Goal: Transaction & Acquisition: Purchase product/service

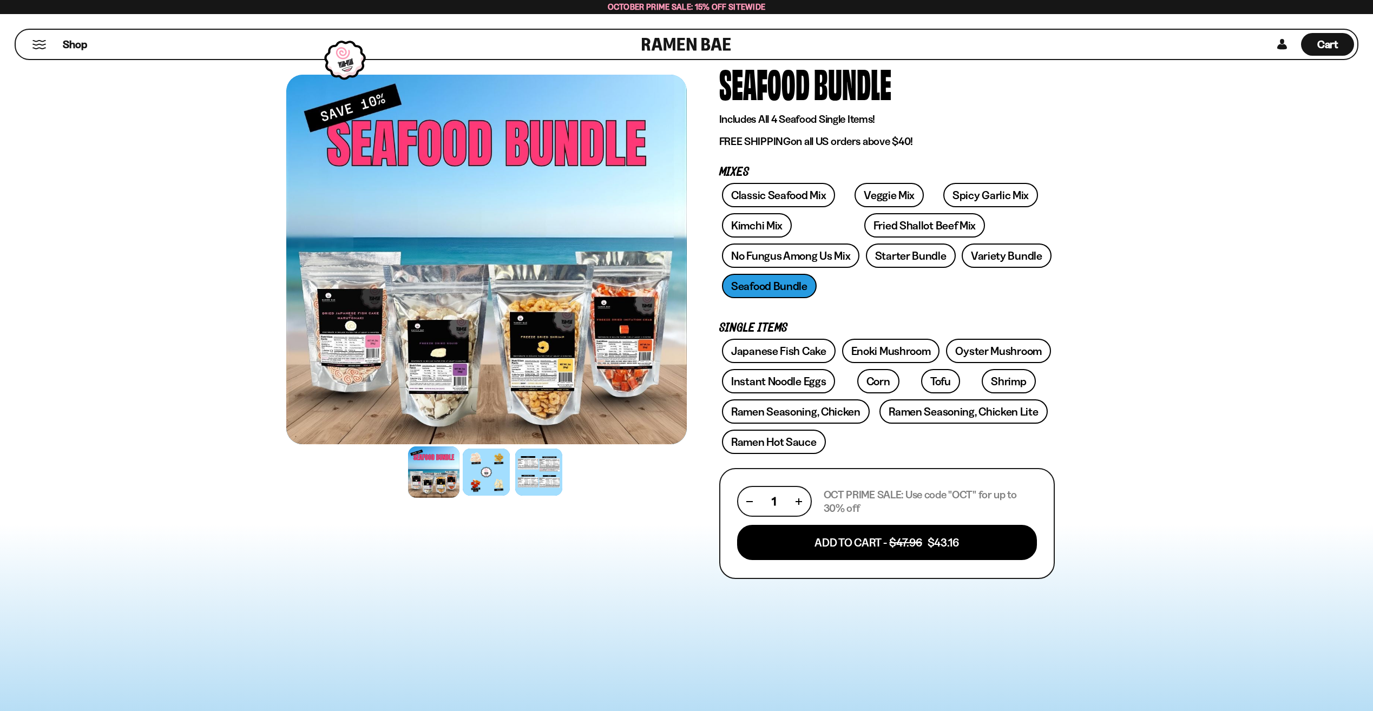
scroll to position [54, 0]
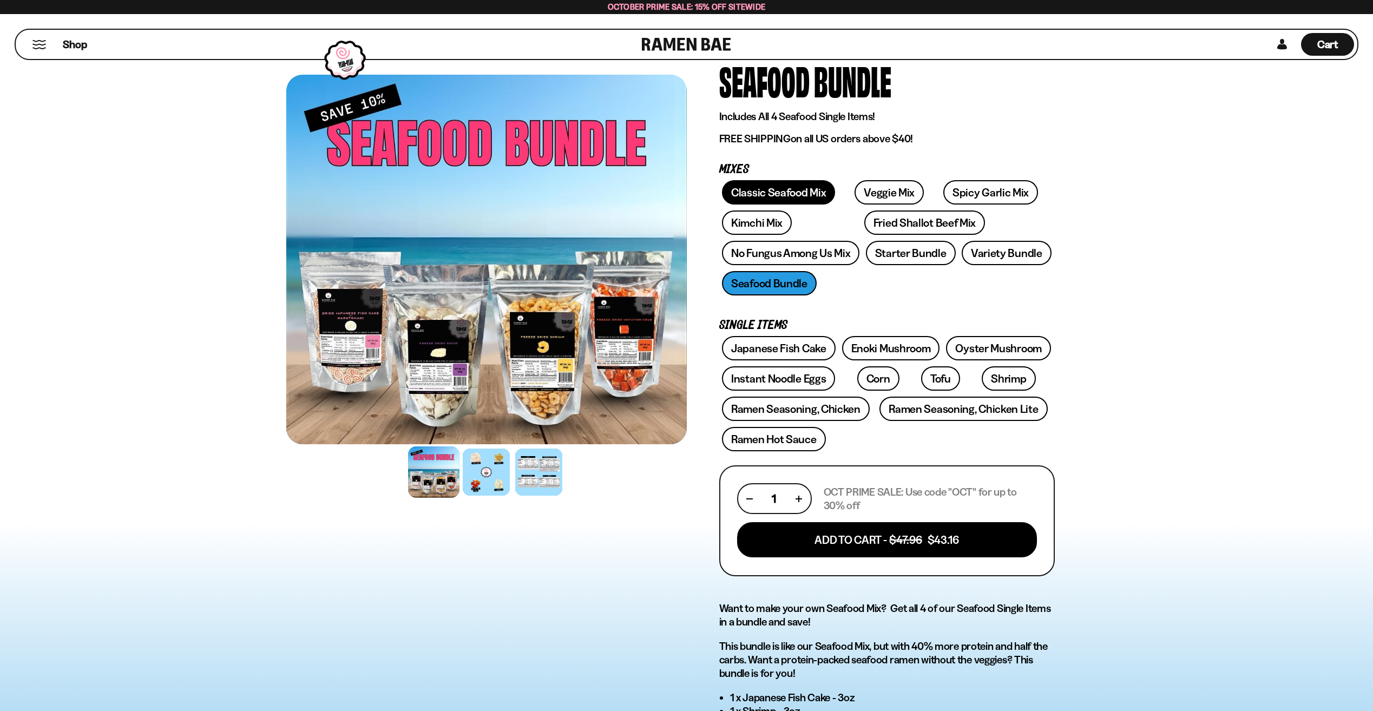
click at [777, 189] on link "Classic Seafood Mix" at bounding box center [778, 192] width 113 height 24
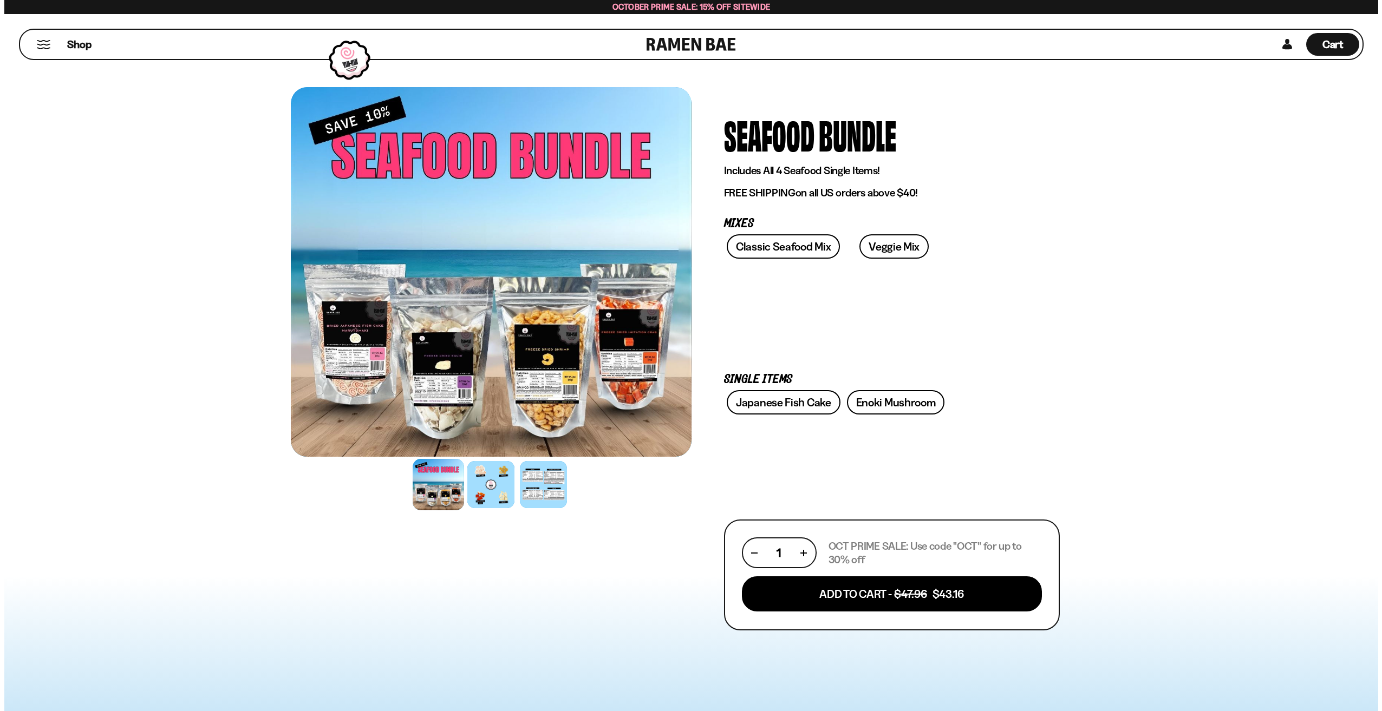
scroll to position [54, 0]
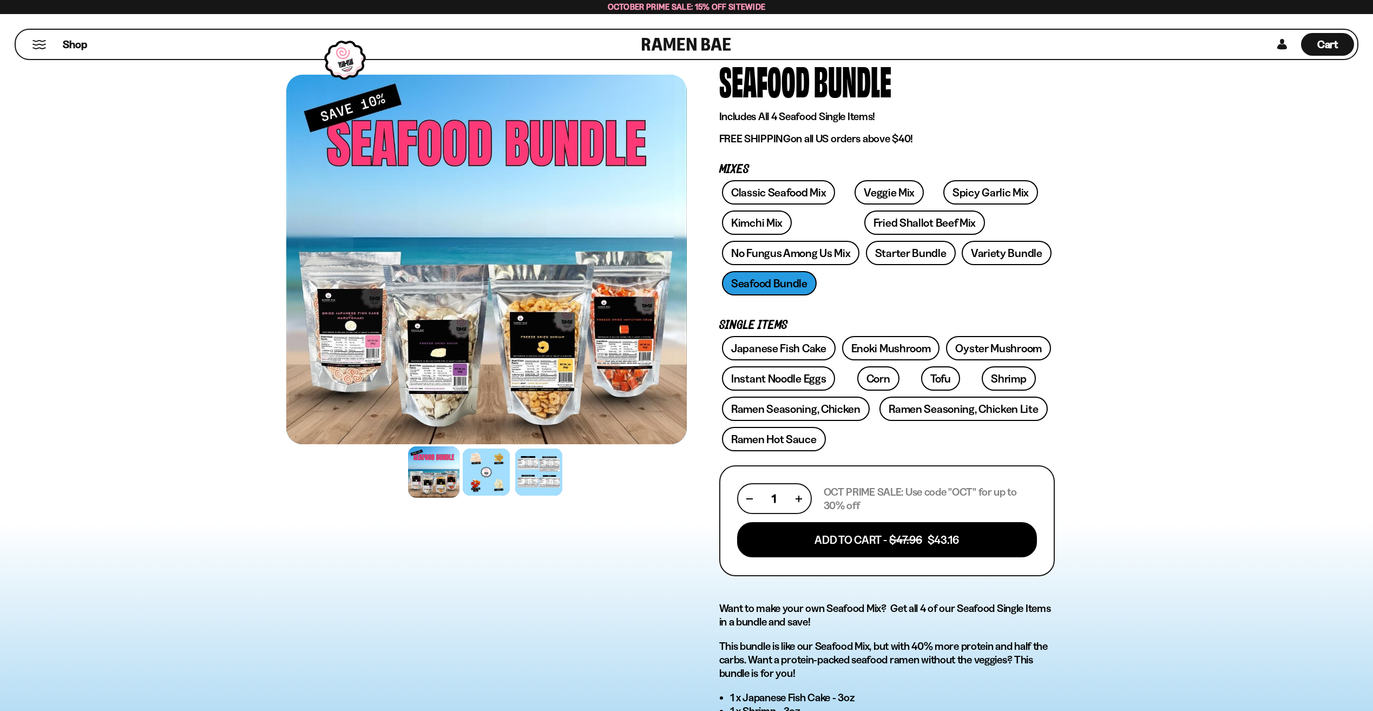
click at [43, 41] on button "Mobile Menu Trigger" at bounding box center [39, 44] width 15 height 9
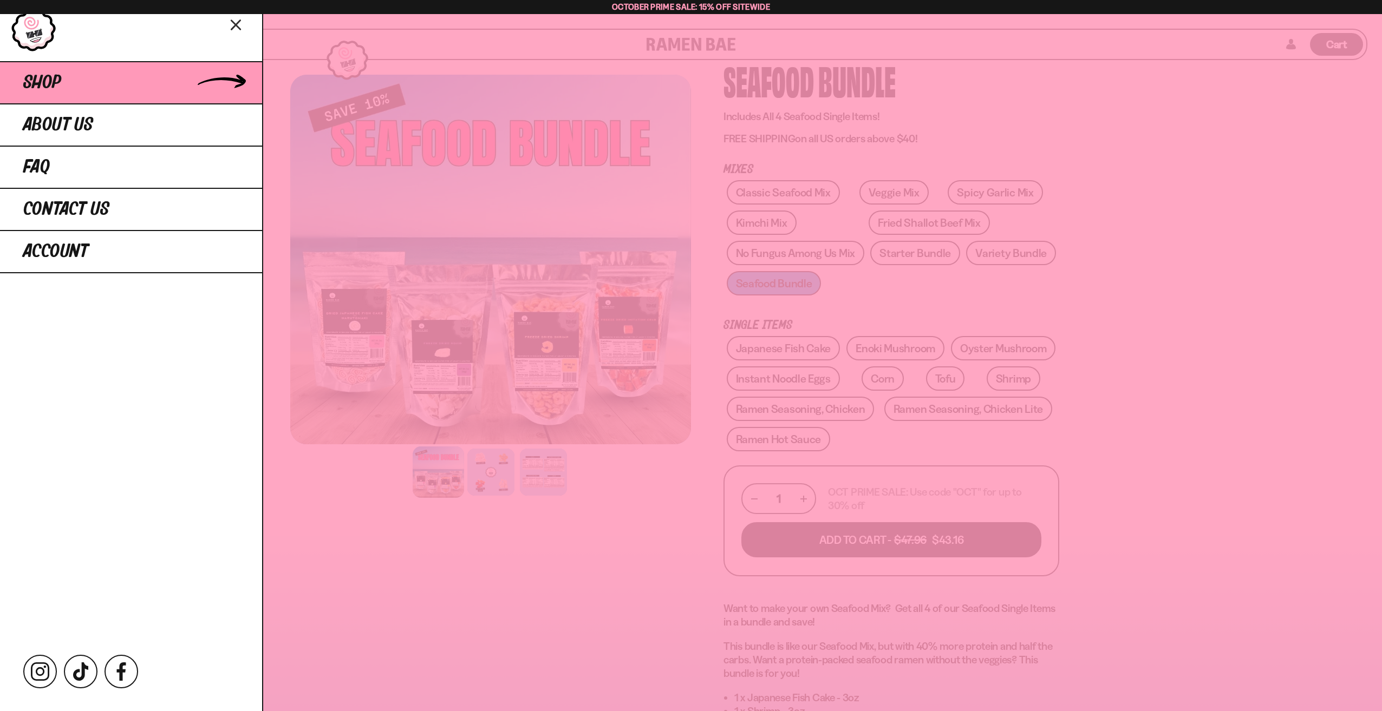
click at [195, 88] on link "Shop" at bounding box center [131, 82] width 262 height 42
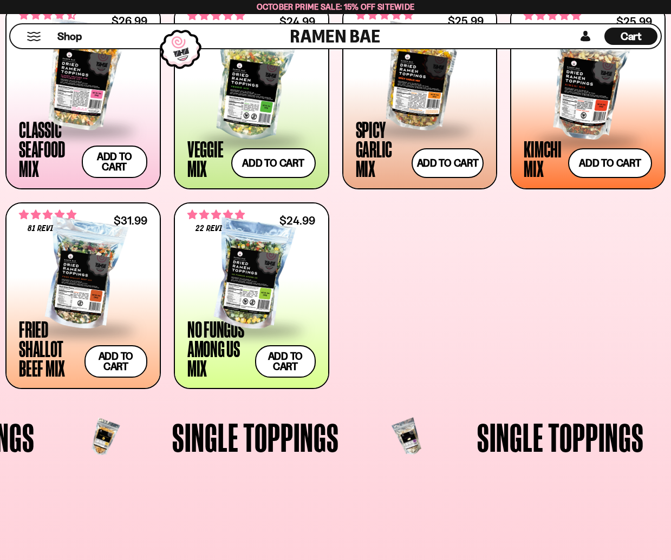
scroll to position [87, 0]
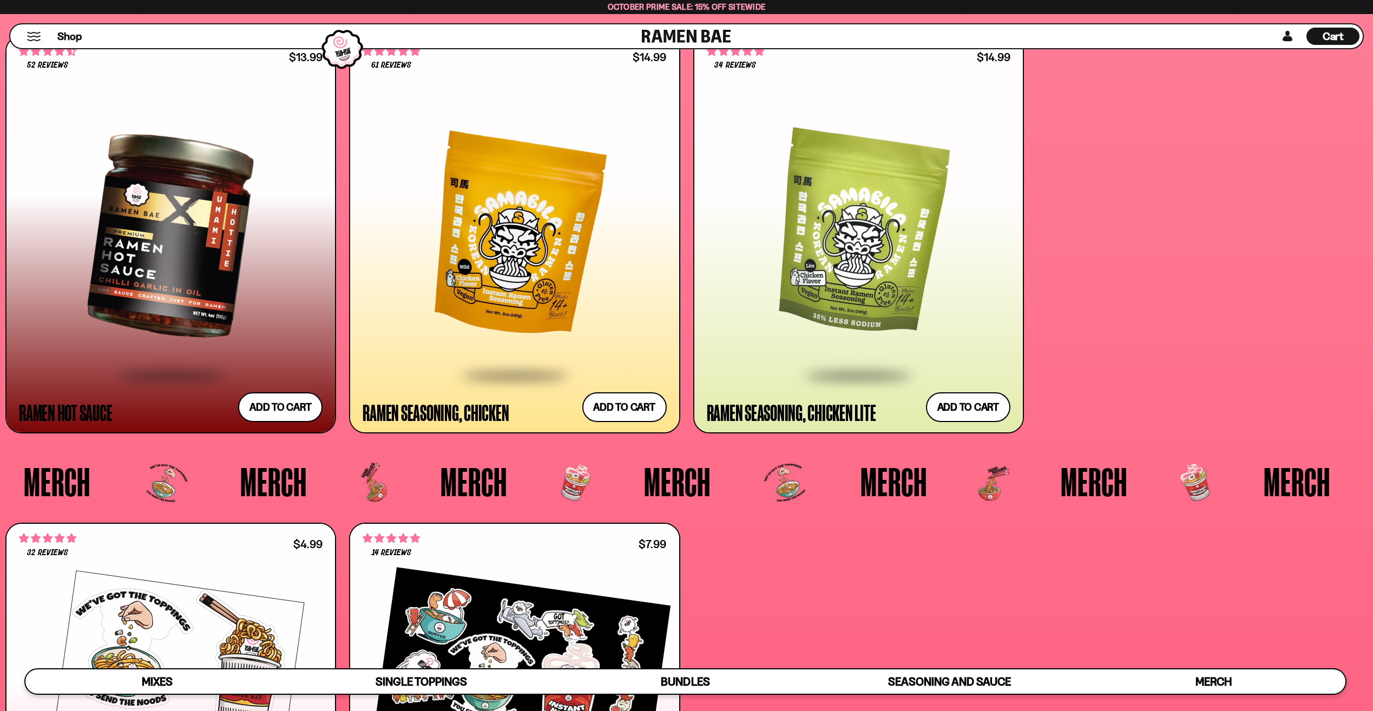
scroll to position [4108, 0]
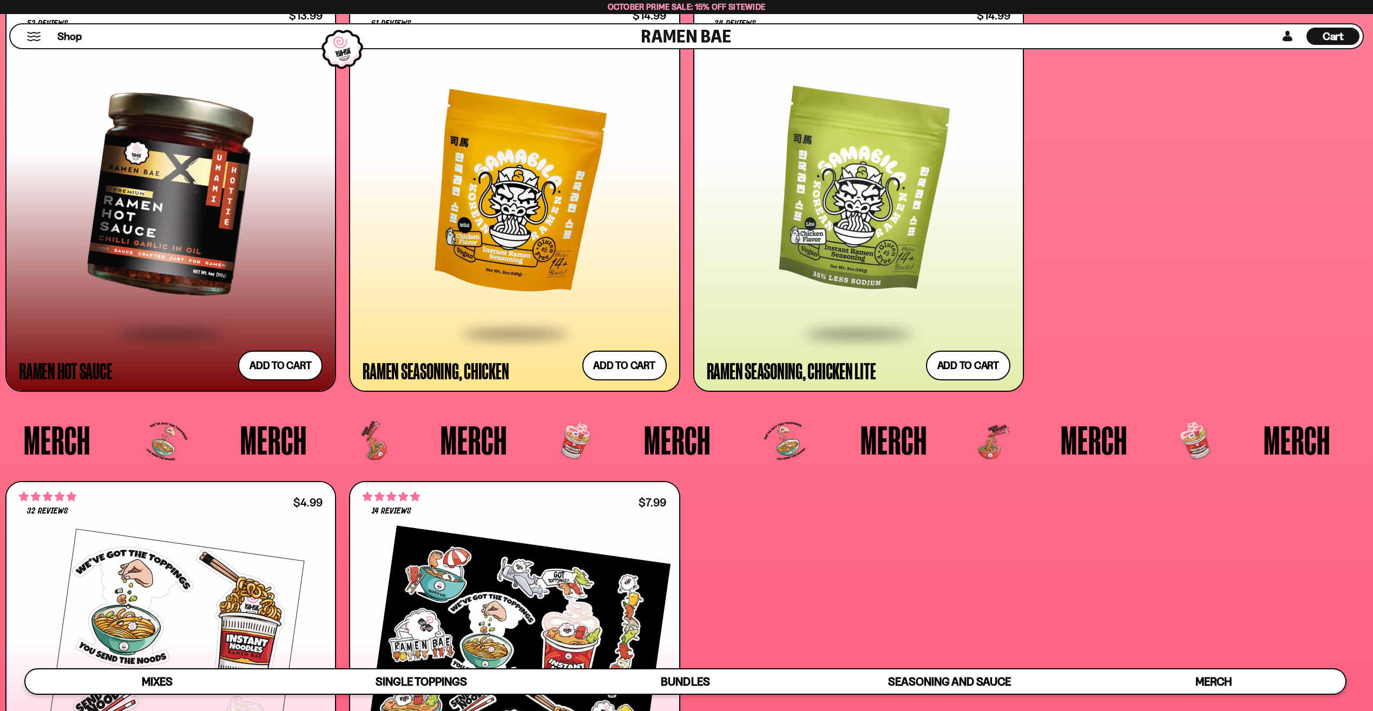
scroll to position [4184, 0]
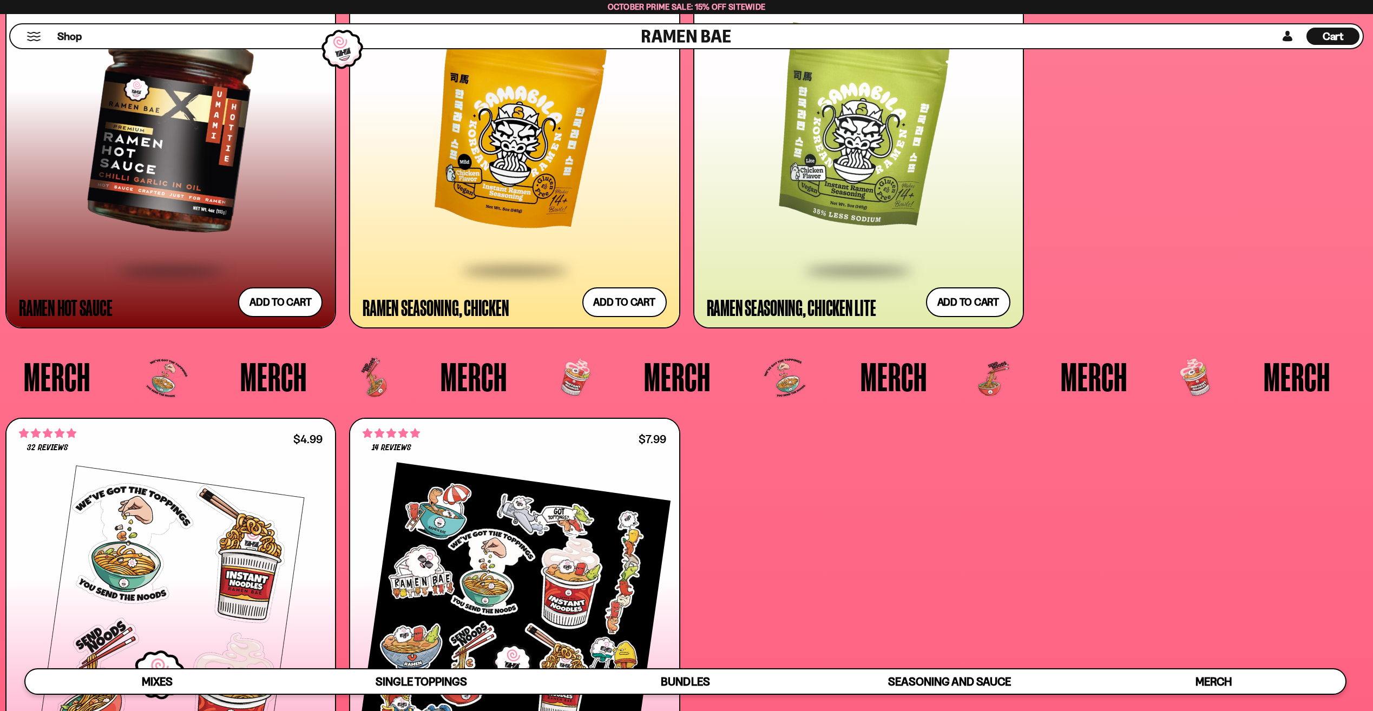
click at [480, 182] on div at bounding box center [515, 130] width 304 height 277
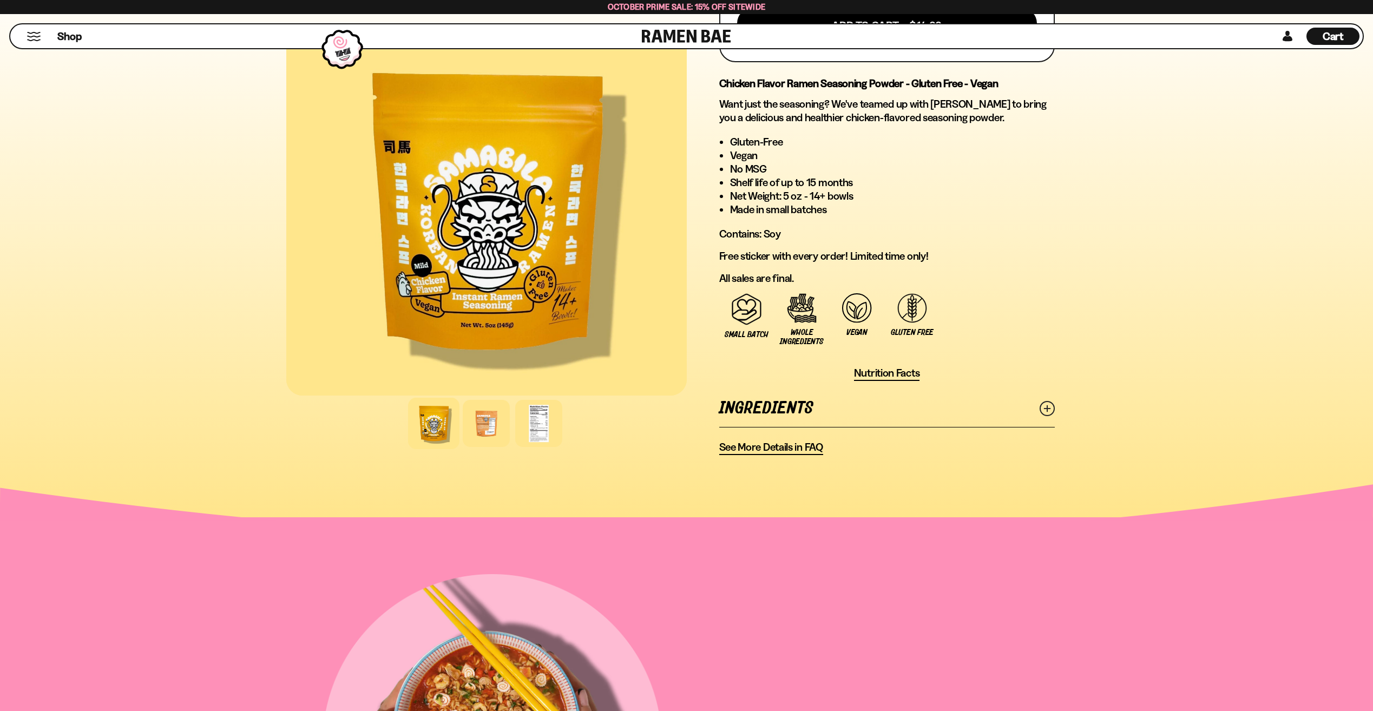
scroll to position [596, 0]
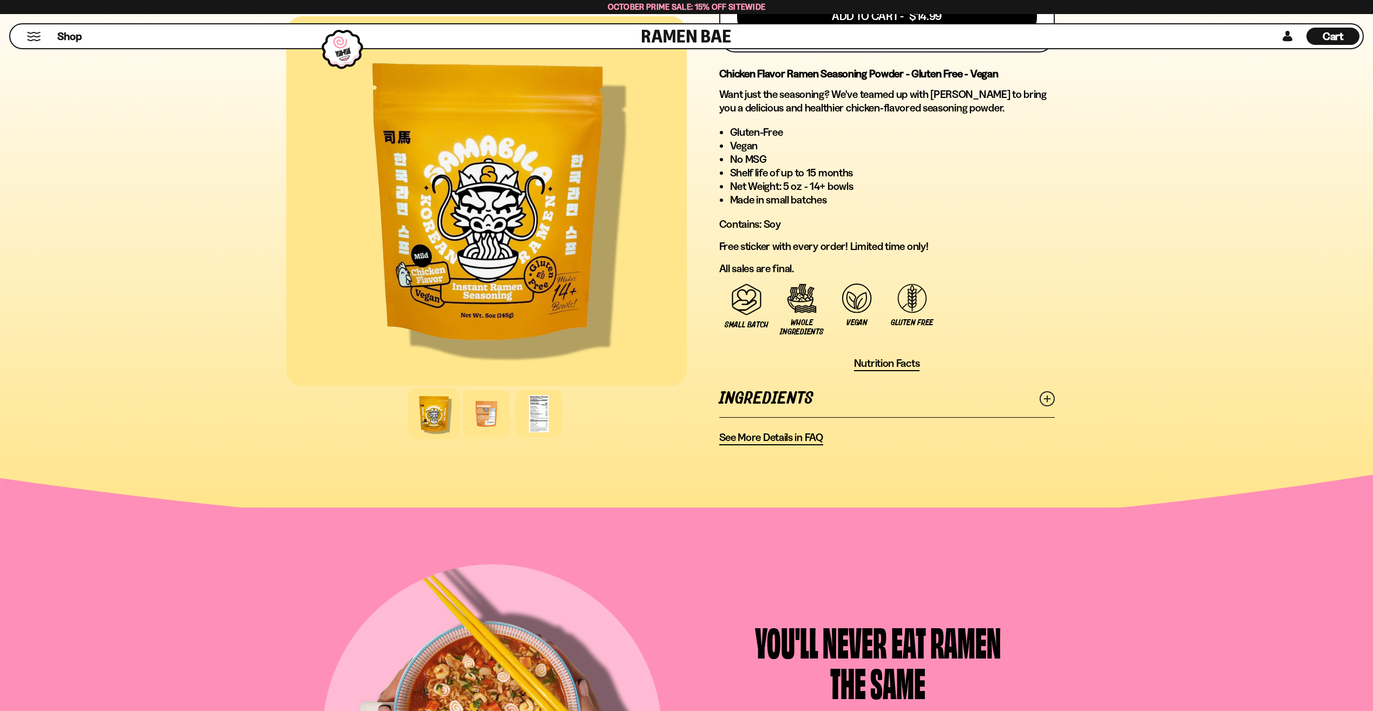
click at [1045, 400] on icon at bounding box center [1047, 398] width 15 height 15
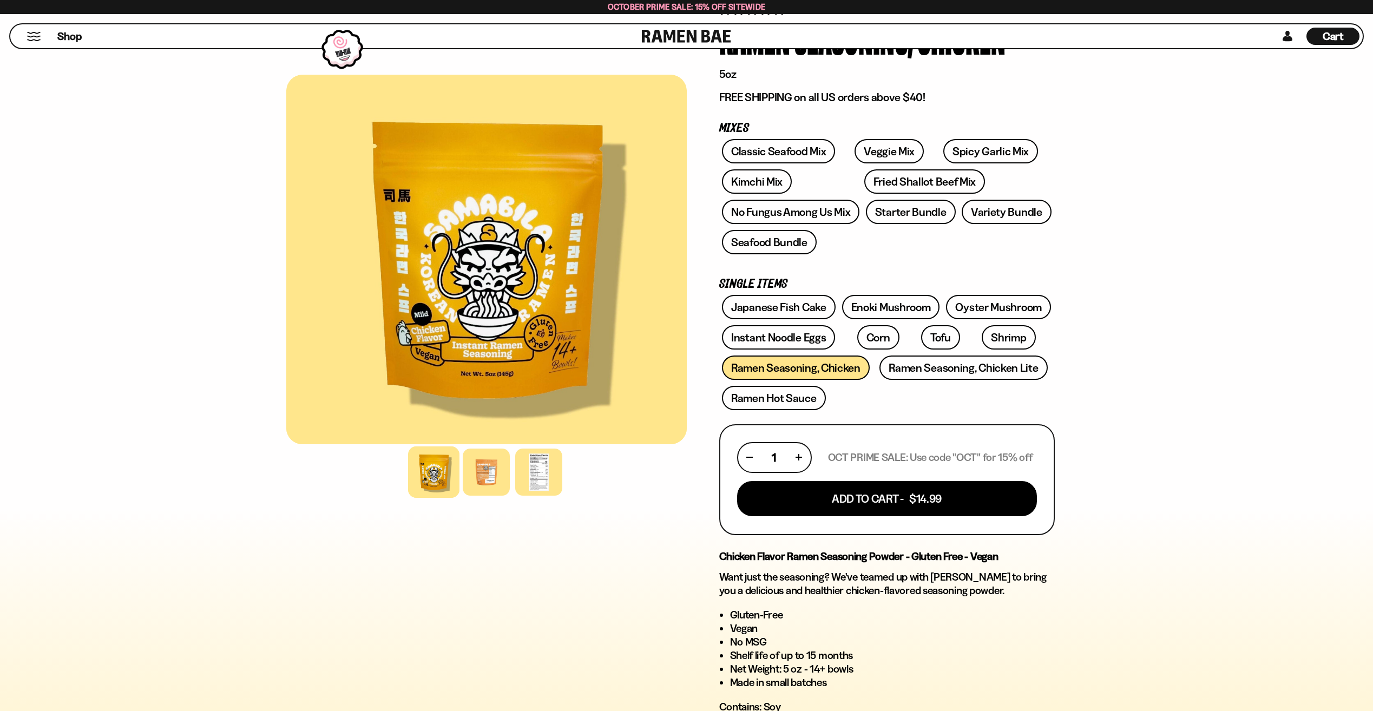
scroll to position [108, 0]
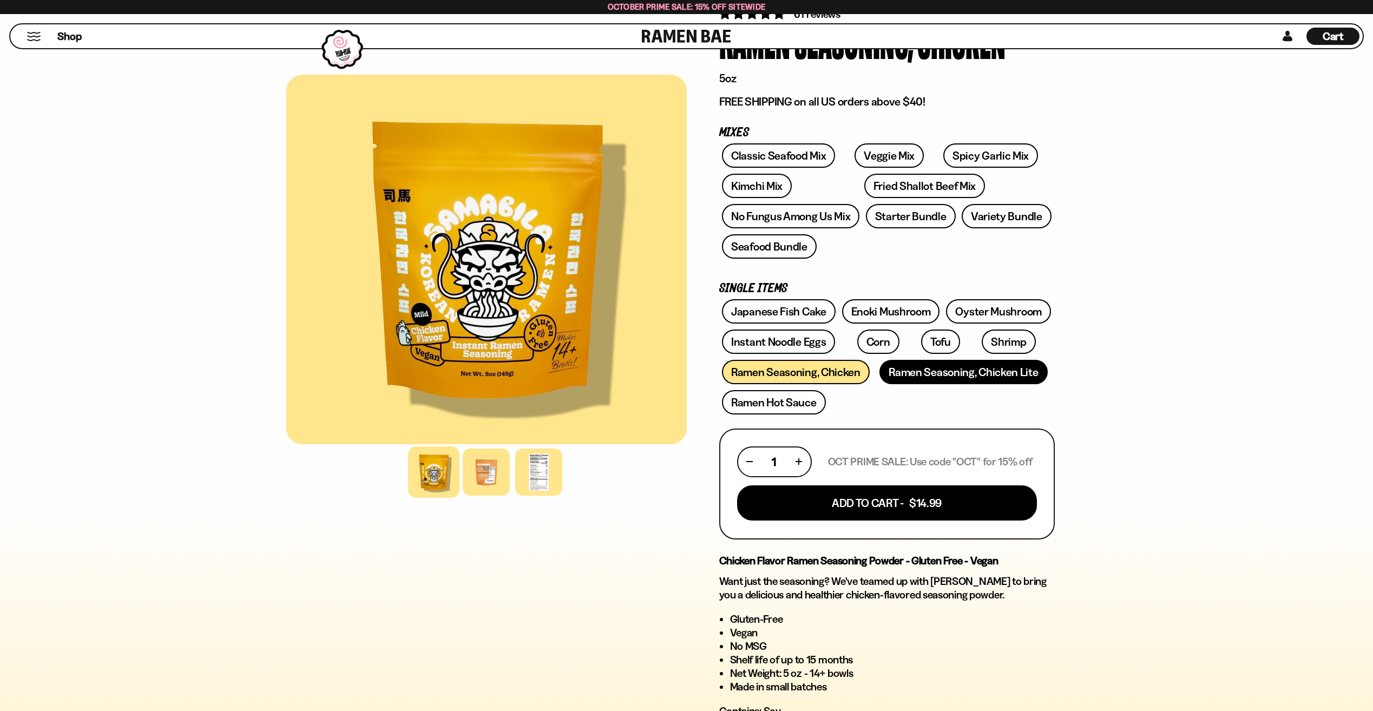
click at [898, 375] on link "Ramen Seasoning, Chicken Lite" at bounding box center [964, 372] width 168 height 24
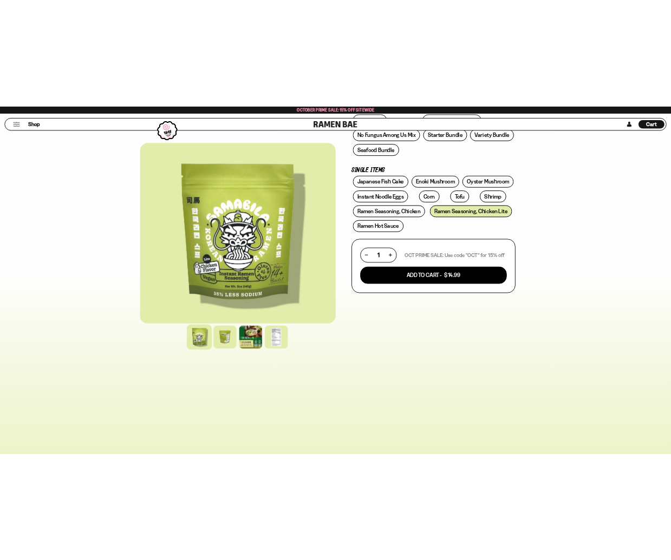
scroll to position [271, 0]
